Goal: Task Accomplishment & Management: Manage account settings

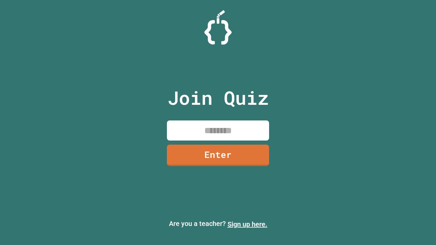
click at [247, 224] on link "Sign up here." at bounding box center [248, 224] width 40 height 8
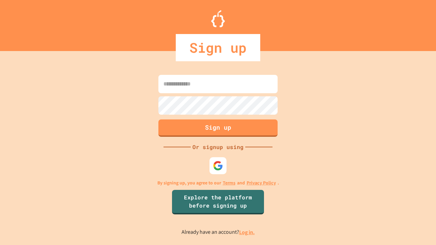
click at [247, 232] on link "Log in." at bounding box center [247, 232] width 16 height 7
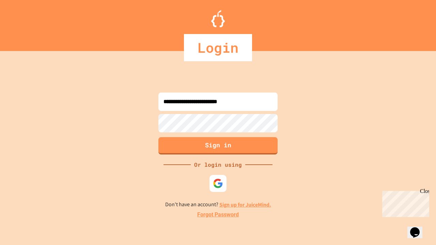
type input "**********"
